Goal: Task Accomplishment & Management: Complete application form

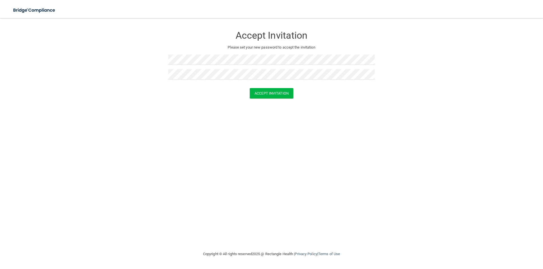
click at [355, 111] on div "Accept Invitation Please set your new password to accept the invitation Accept …" at bounding box center [271, 135] width 520 height 222
click at [276, 94] on button "Accept Invitation" at bounding box center [272, 93] width 44 height 10
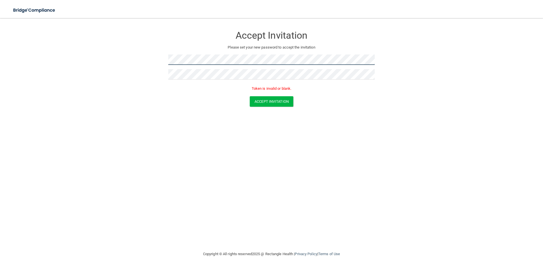
click at [32, 60] on form "Accept Invitation Please set your new password to accept the invitation Token i…" at bounding box center [271, 69] width 520 height 90
click at [271, 102] on button "Accept Invitation" at bounding box center [272, 101] width 44 height 10
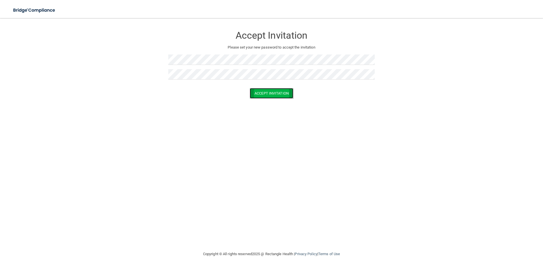
click at [270, 94] on button "Accept Invitation" at bounding box center [272, 93] width 44 height 10
